Goal: Information Seeking & Learning: Learn about a topic

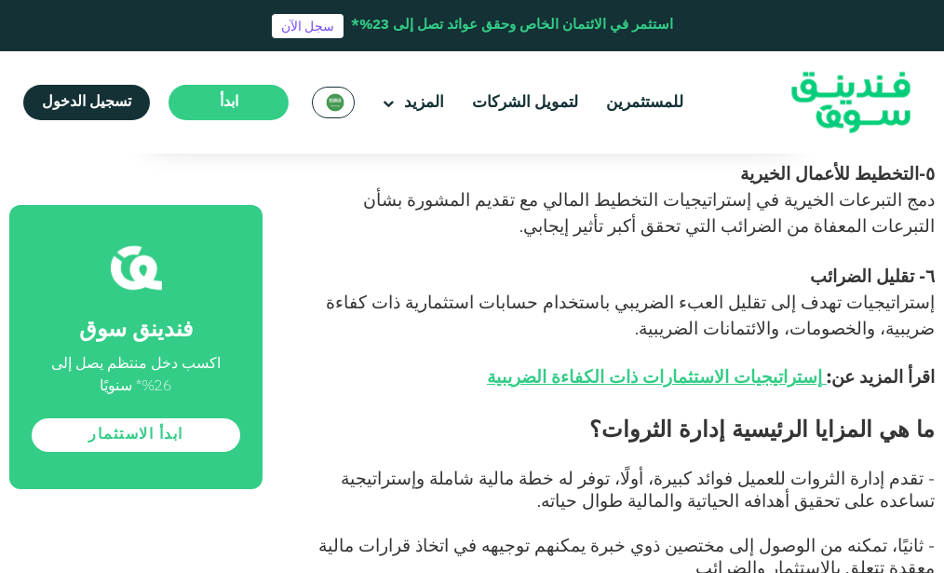
scroll to position [1490, 0]
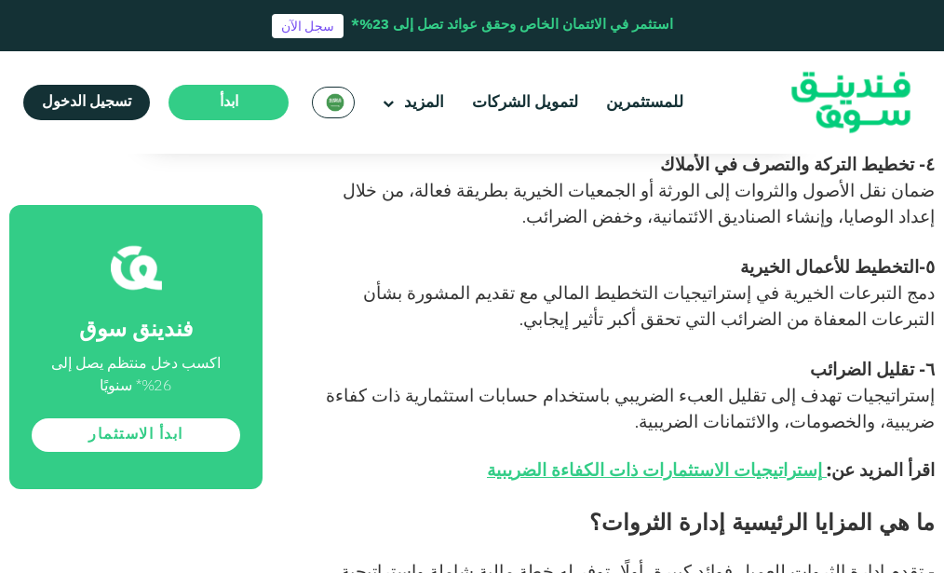
click at [734, 483] on p at bounding box center [620, 494] width 630 height 22
click at [744, 459] on span "إستراتيجيات الاستثمارات ذات الكفاءة الضريبية" at bounding box center [654, 469] width 335 height 21
